Goal: Information Seeking & Learning: Learn about a topic

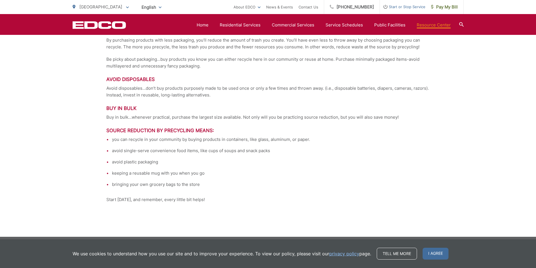
scroll to position [1127, 0]
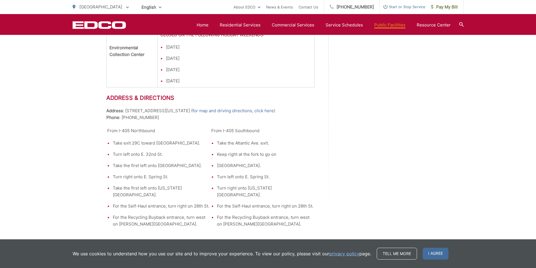
scroll to position [790, 0]
